Goal: Check status

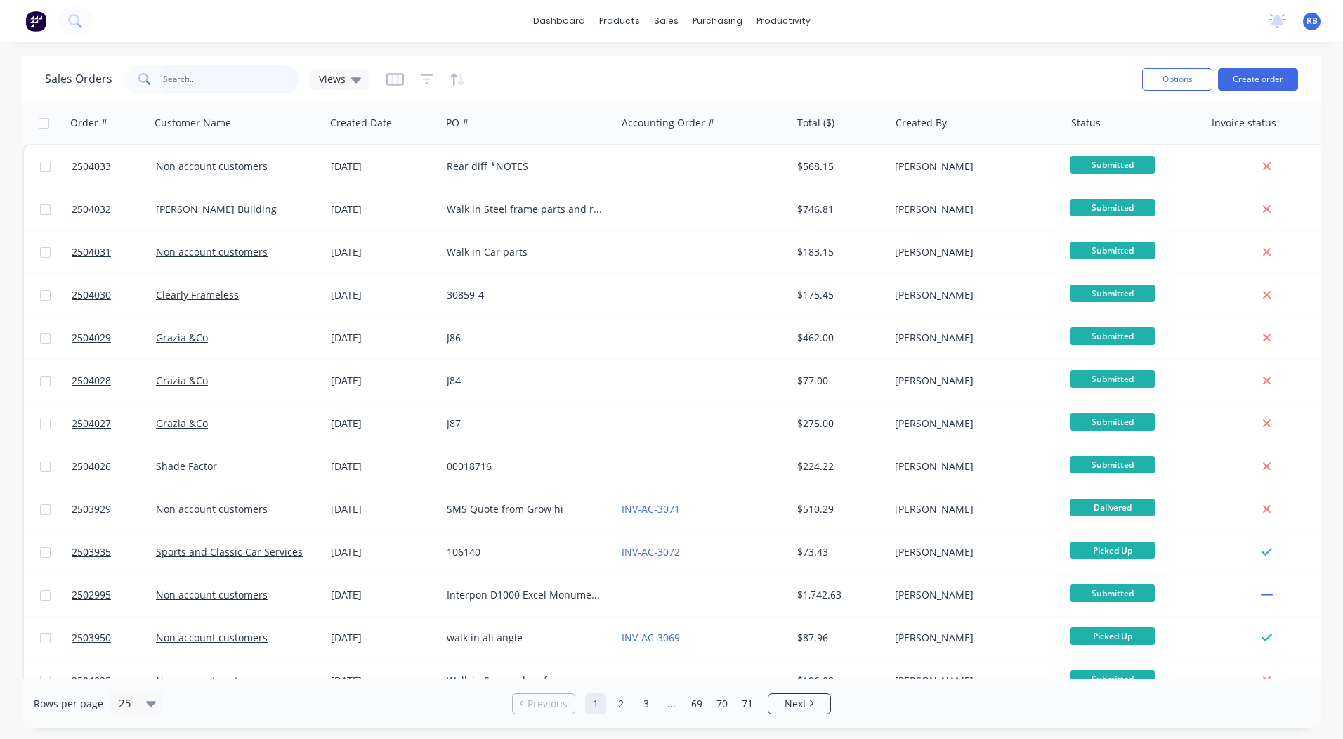
click at [208, 81] on input "text" at bounding box center [231, 79] width 137 height 28
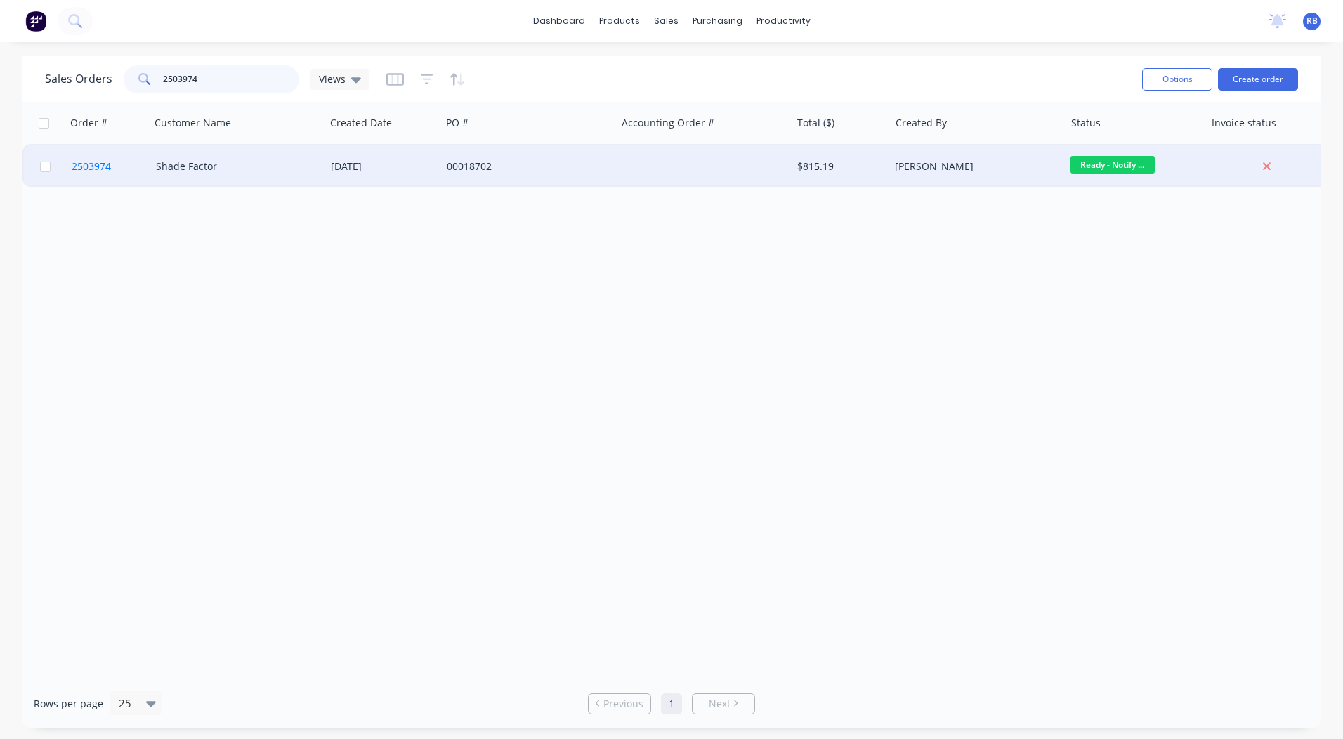
type input "2503974"
click at [98, 167] on span "2503974" at bounding box center [91, 166] width 39 height 14
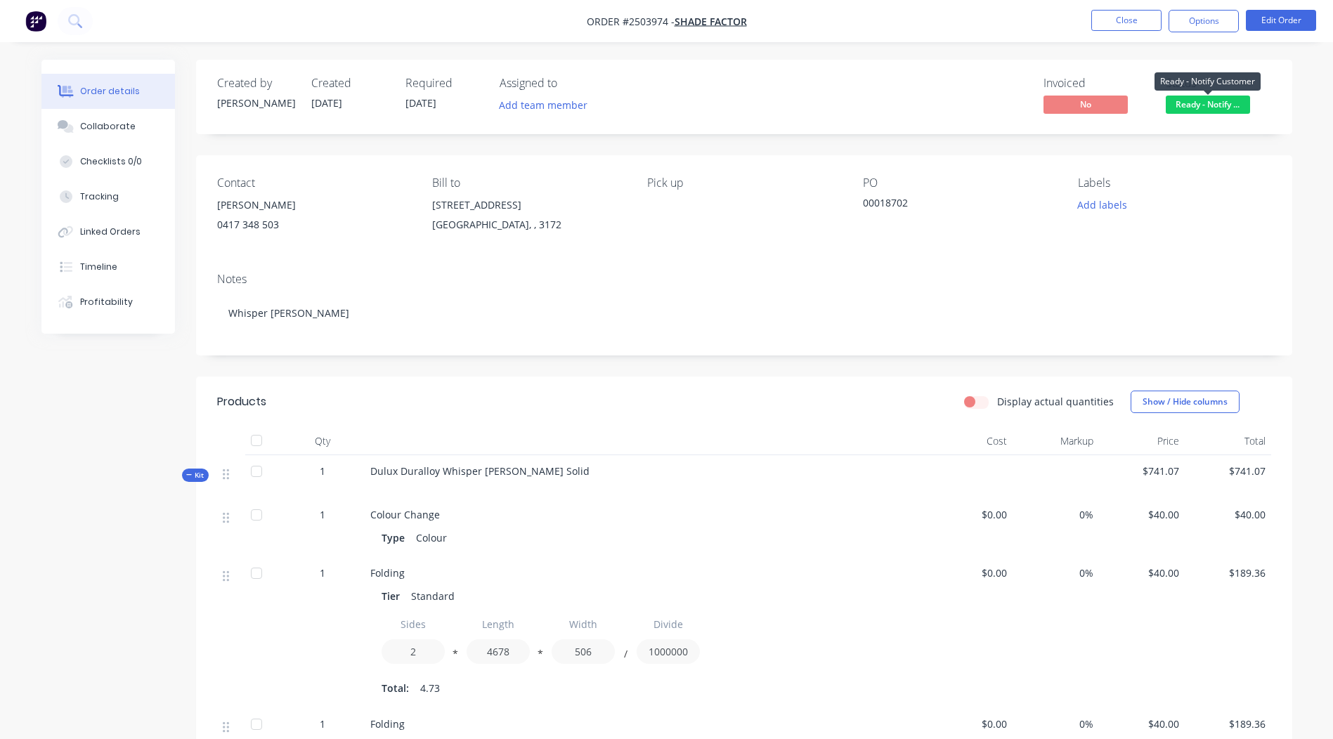
click at [1213, 105] on span "Ready - Notify ..." at bounding box center [1207, 105] width 84 height 18
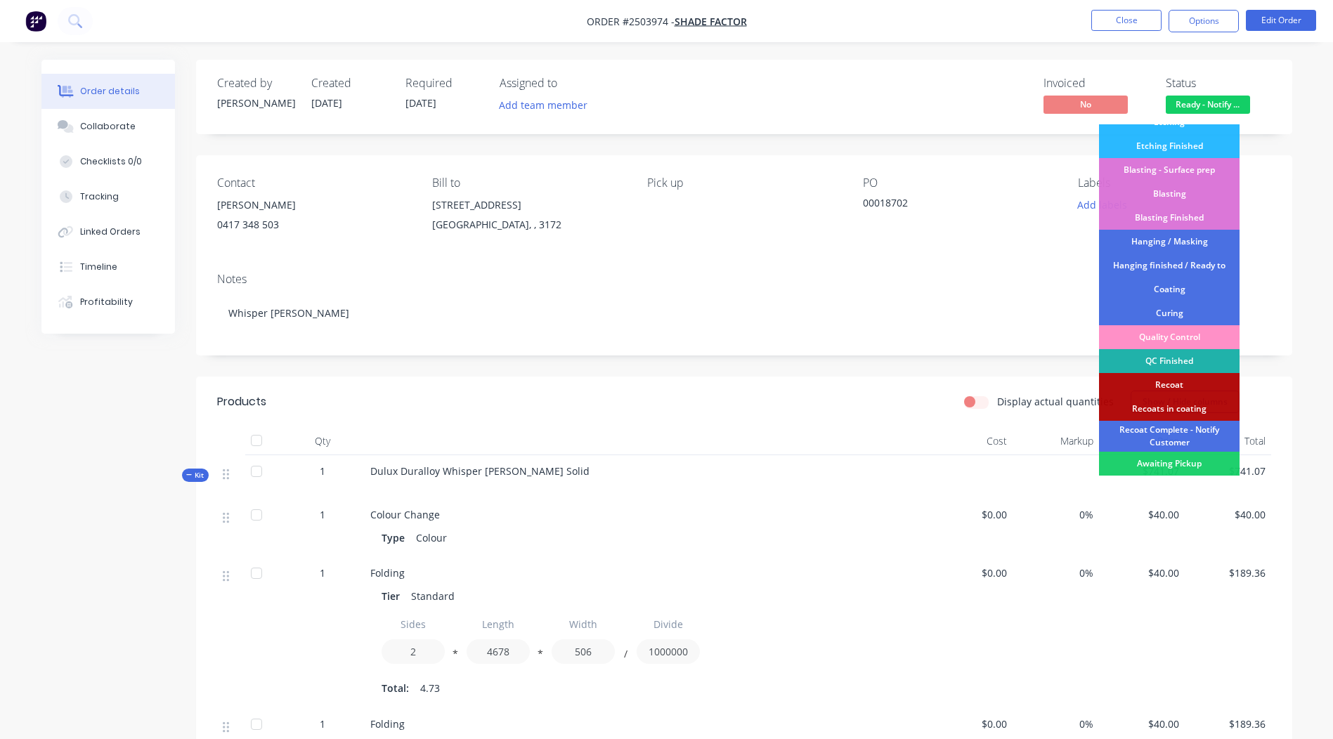
scroll to position [301, 0]
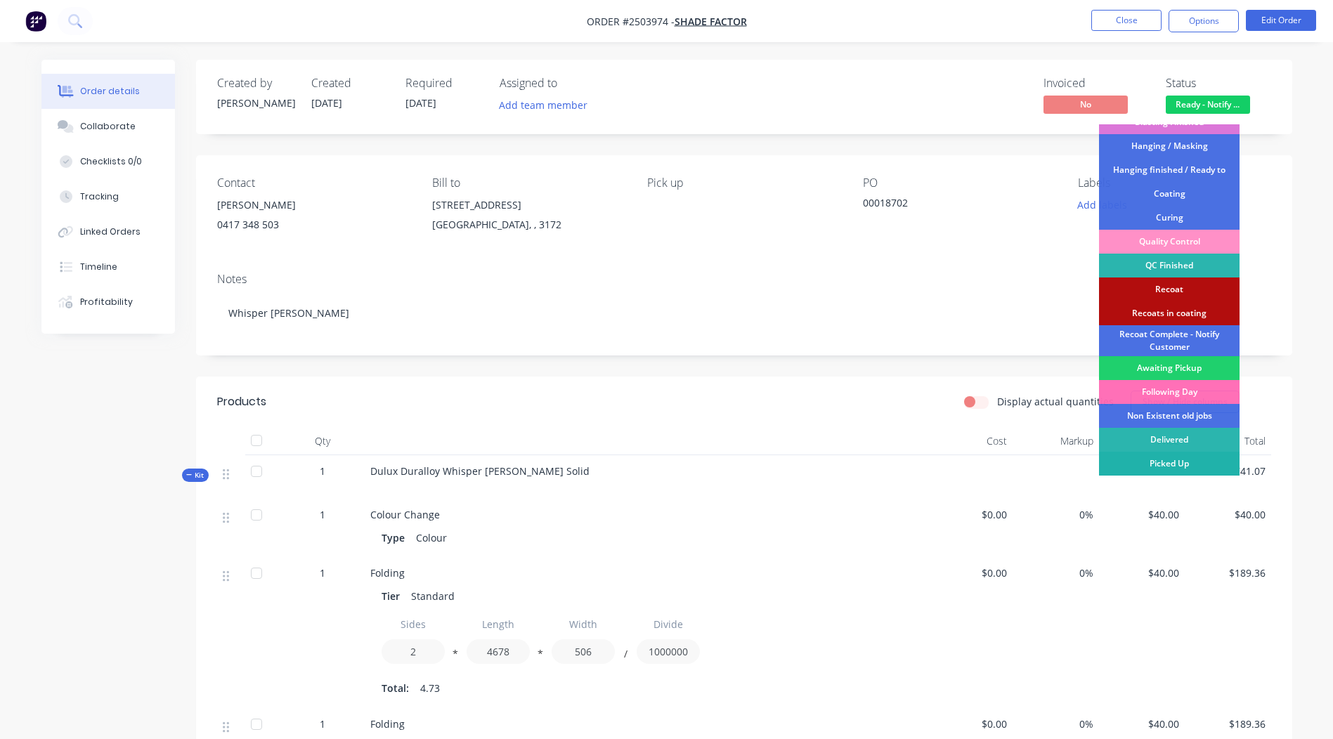
click at [1180, 462] on div "Picked Up" at bounding box center [1169, 464] width 141 height 24
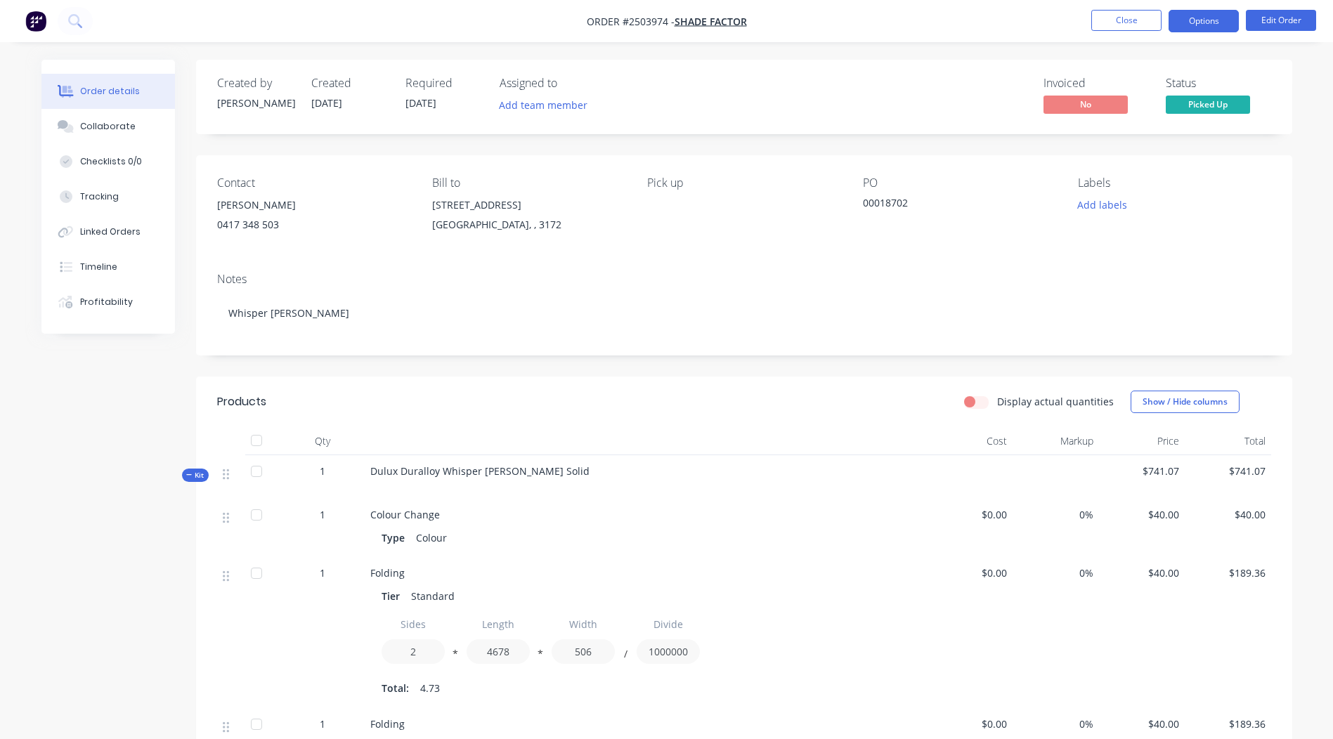
click at [1190, 25] on button "Options" at bounding box center [1203, 21] width 70 height 22
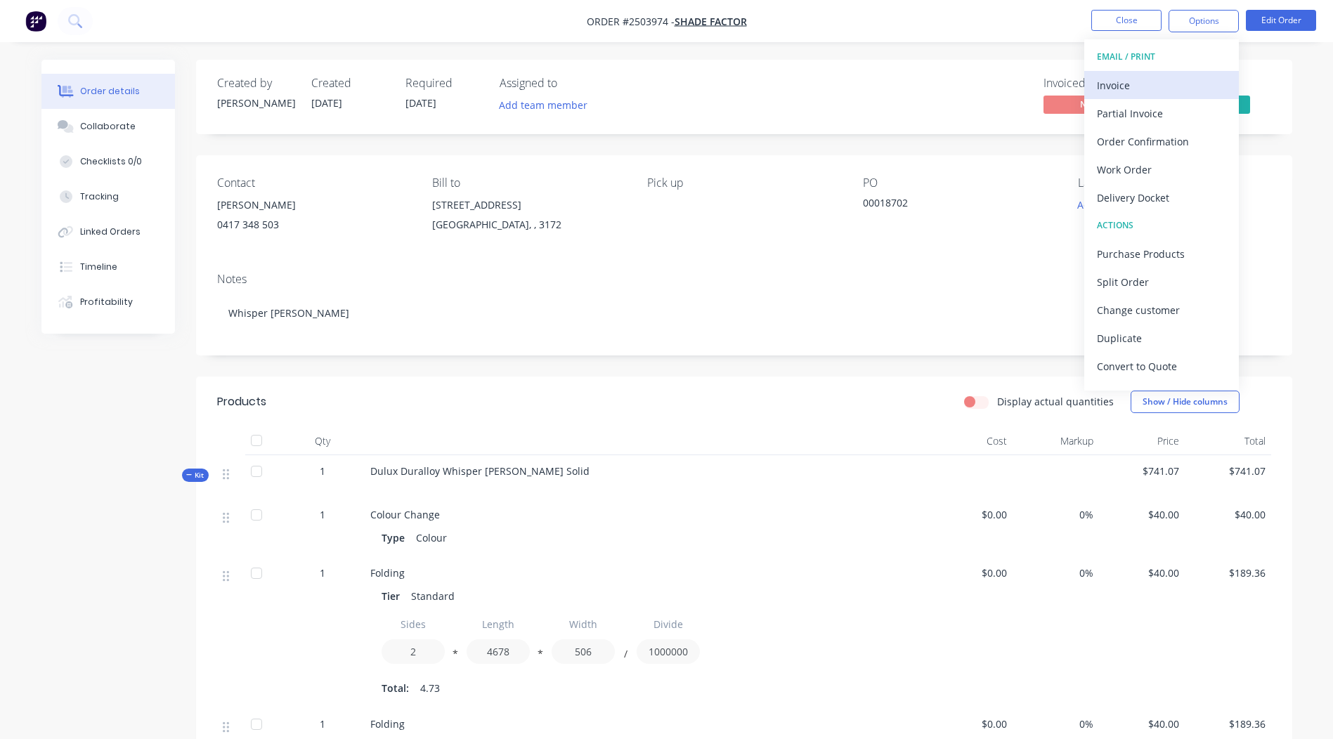
click at [1134, 87] on div "Invoice" at bounding box center [1161, 85] width 129 height 20
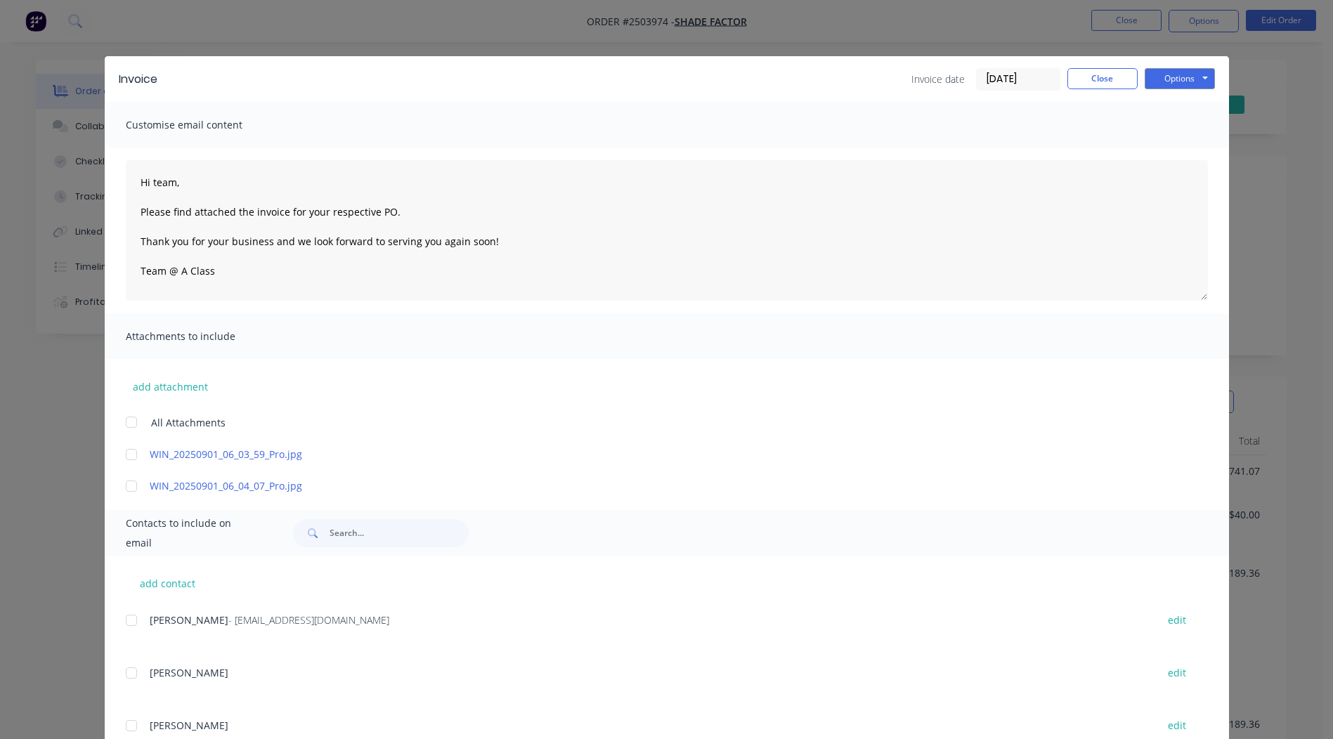
click at [127, 449] on div at bounding box center [131, 454] width 28 height 28
click at [126, 481] on div at bounding box center [131, 486] width 28 height 28
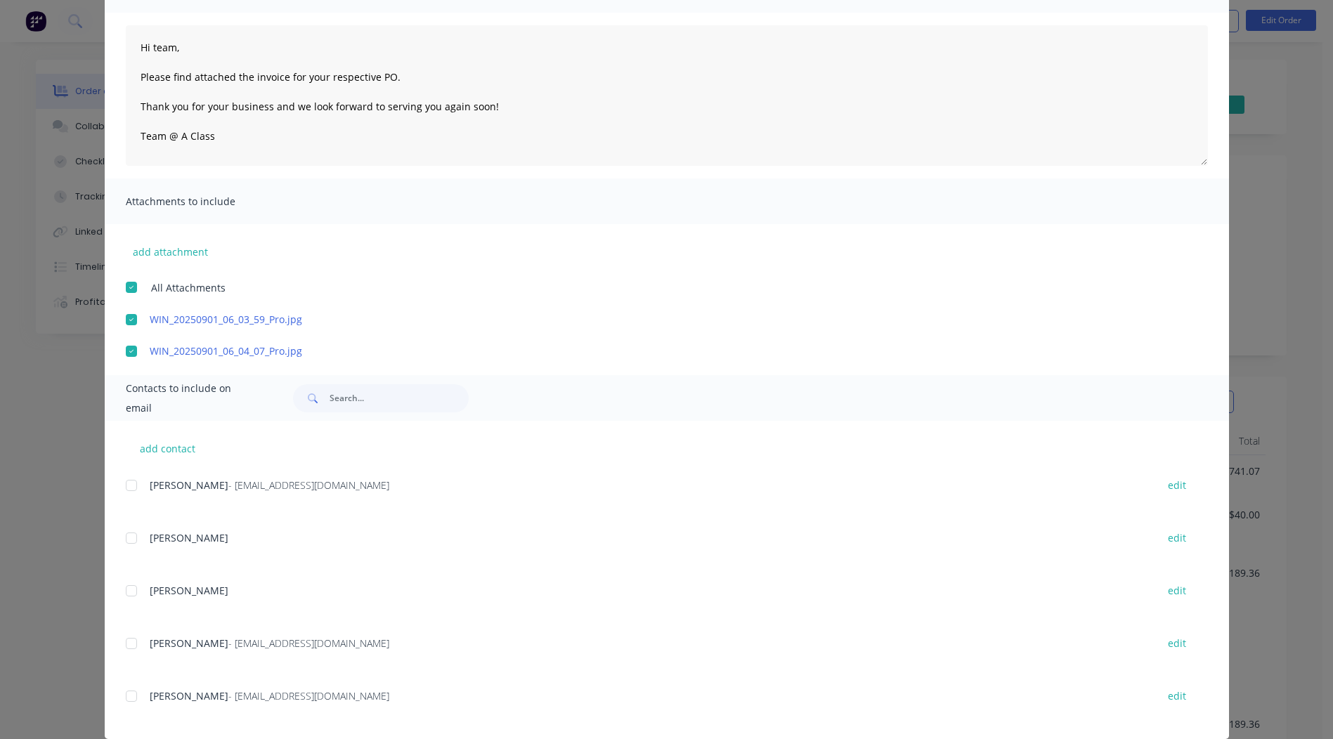
scroll to position [155, 0]
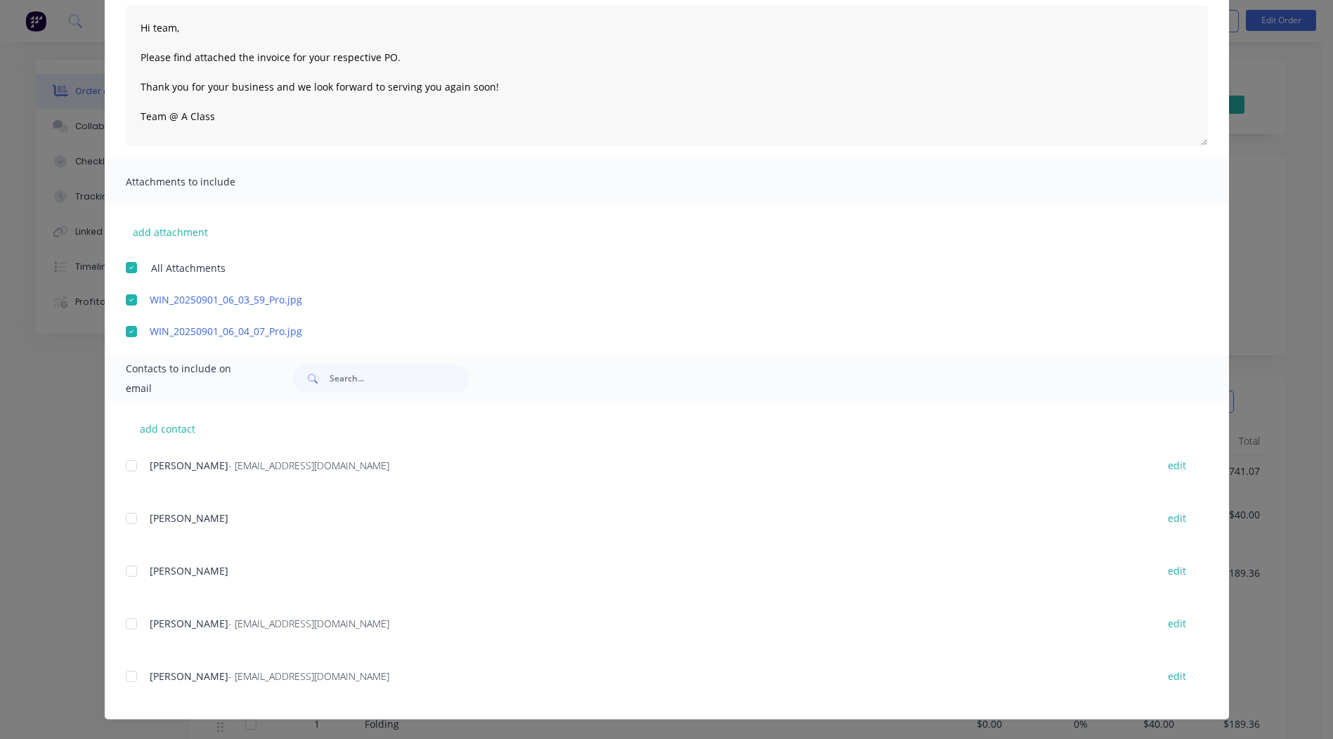
click at [120, 625] on div at bounding box center [131, 624] width 28 height 28
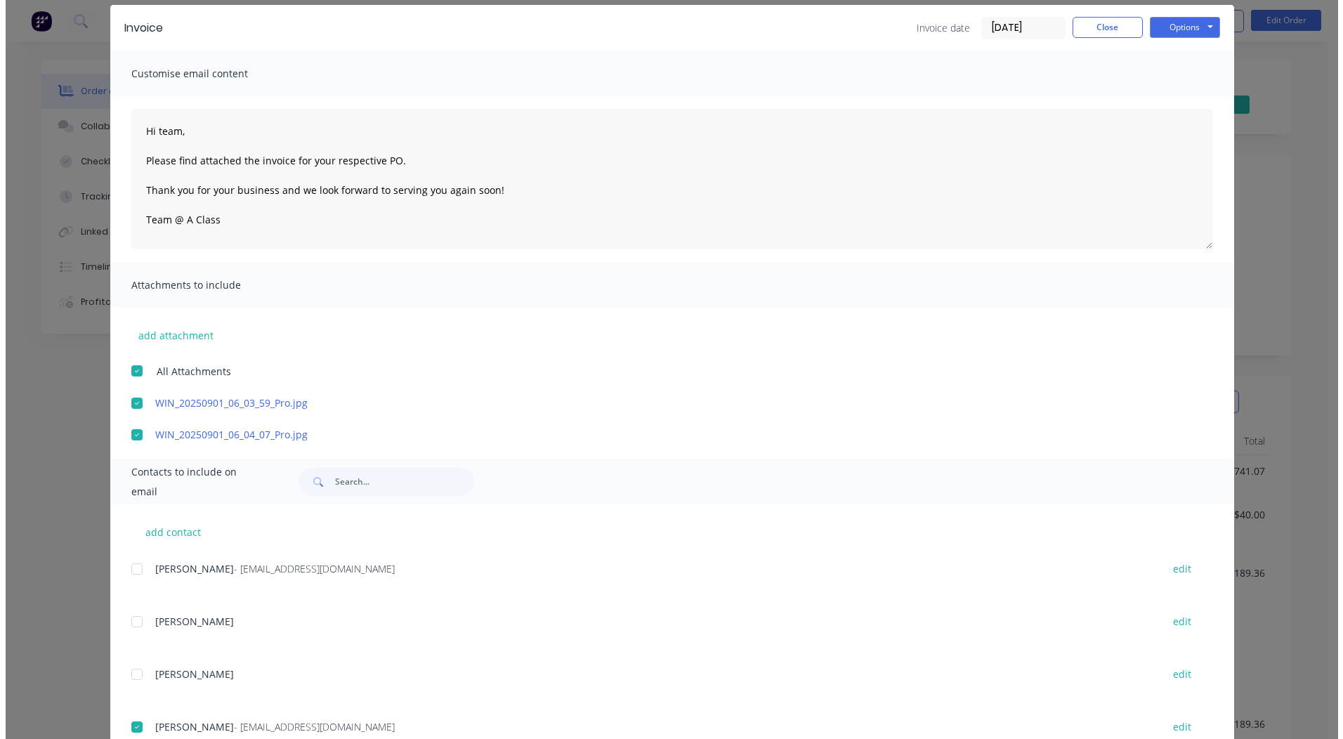
scroll to position [0, 0]
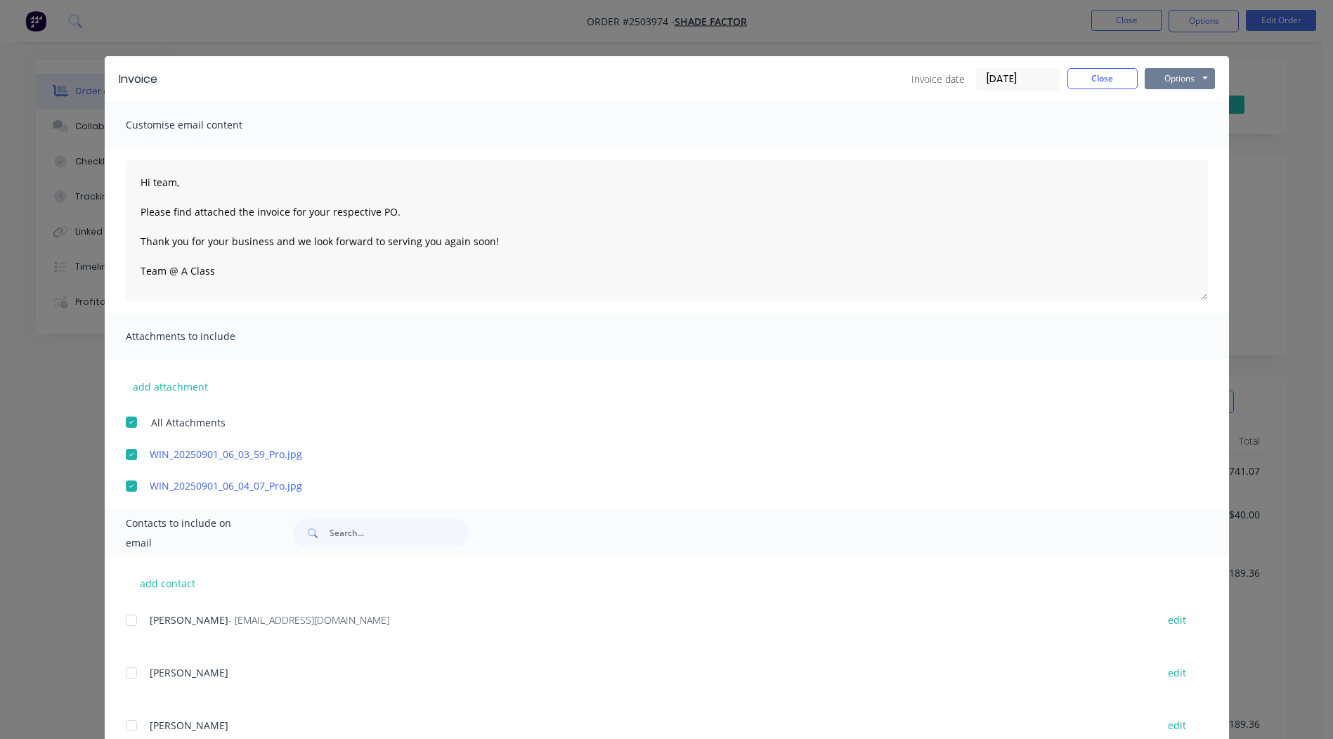
click at [1155, 77] on button "Options" at bounding box center [1179, 78] width 70 height 21
click at [1169, 140] on button "Email" at bounding box center [1189, 149] width 90 height 23
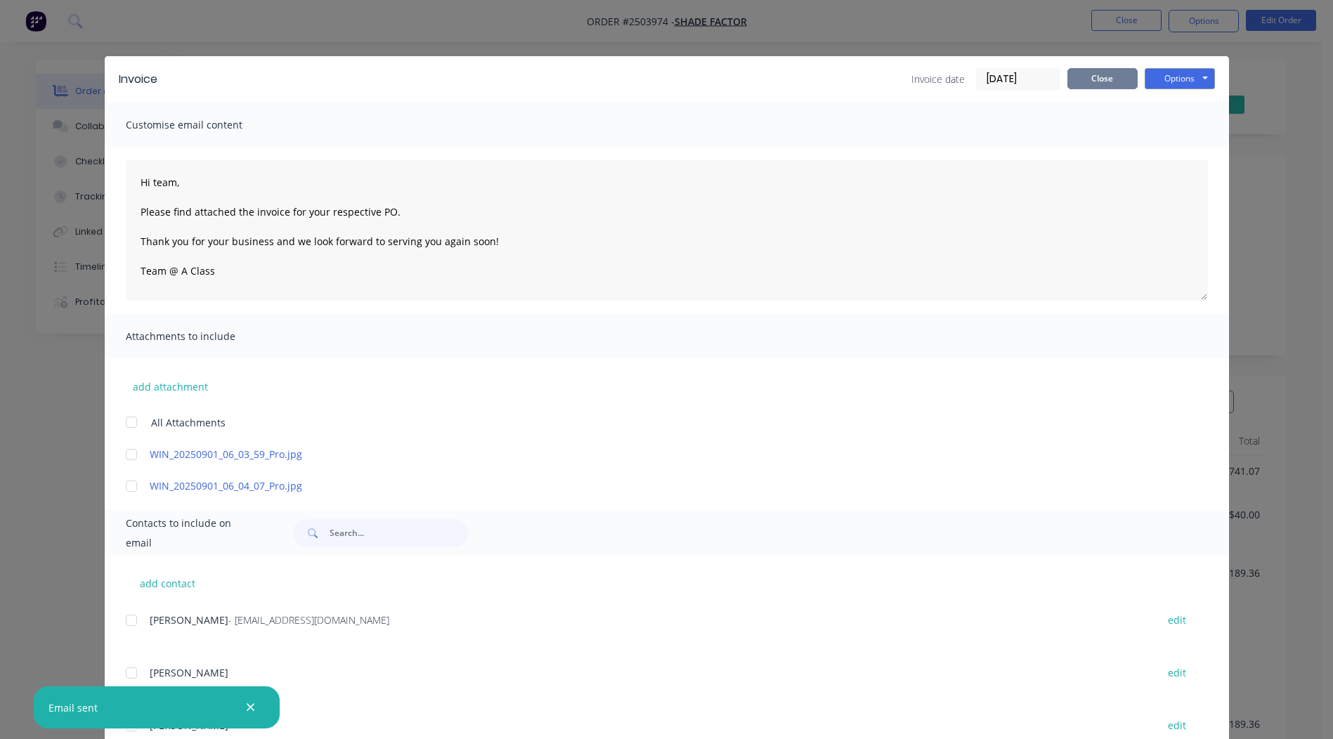
click at [1085, 76] on button "Close" at bounding box center [1102, 78] width 70 height 21
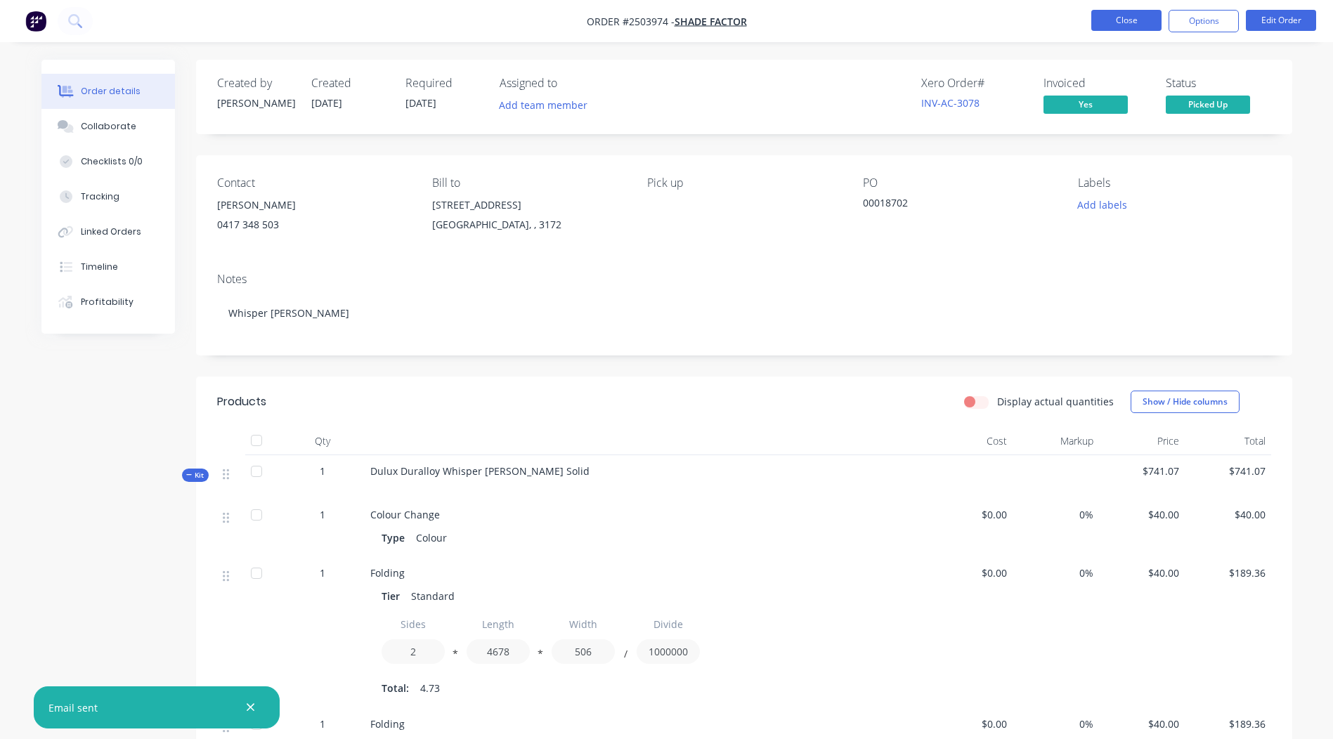
click at [1112, 27] on button "Close" at bounding box center [1126, 20] width 70 height 21
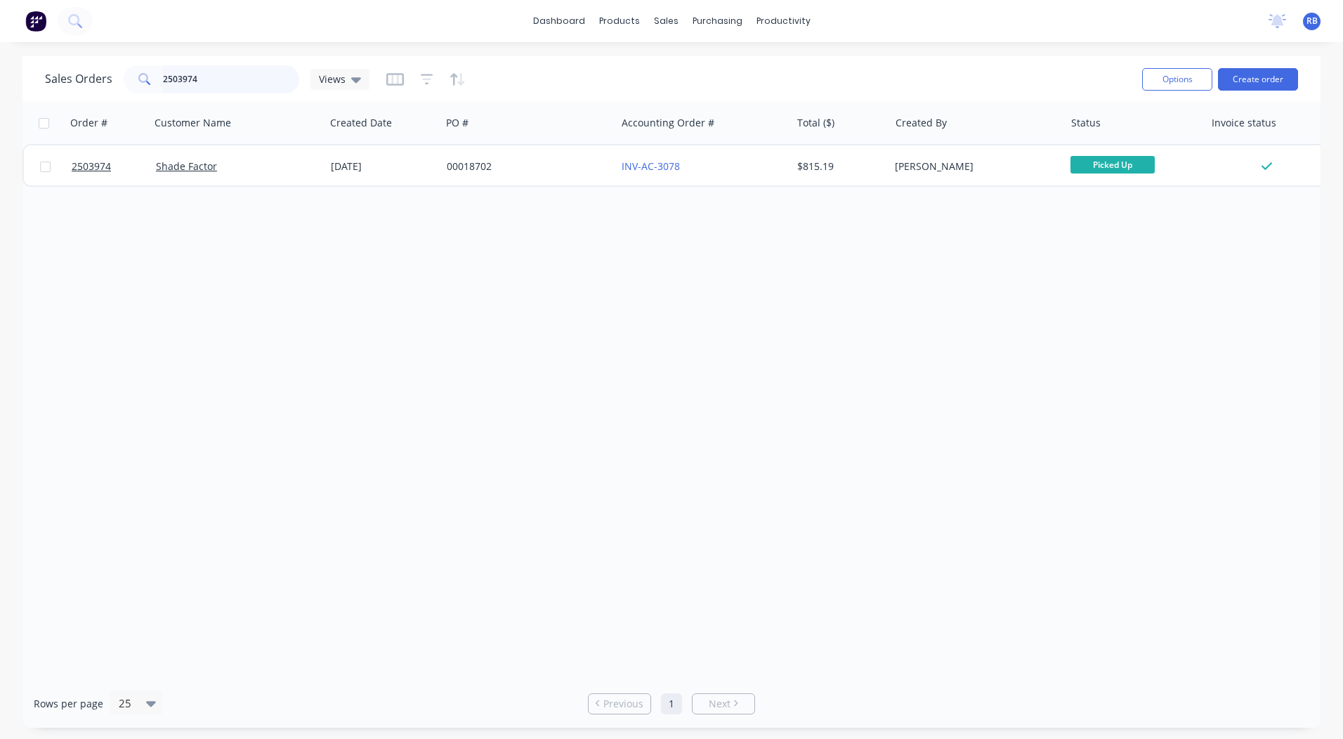
click at [206, 79] on input "2503974" at bounding box center [231, 79] width 137 height 28
click at [205, 79] on input "2503974" at bounding box center [231, 79] width 137 height 28
